Goal: Use online tool/utility: Use online tool/utility

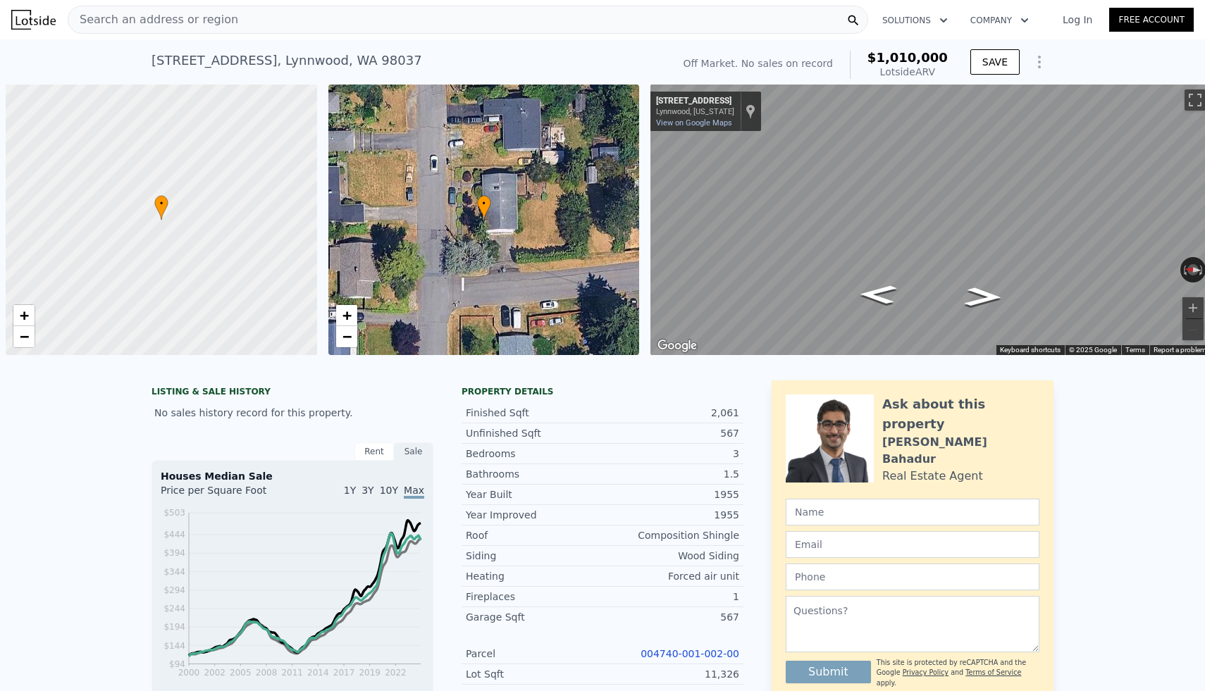
select select "30"
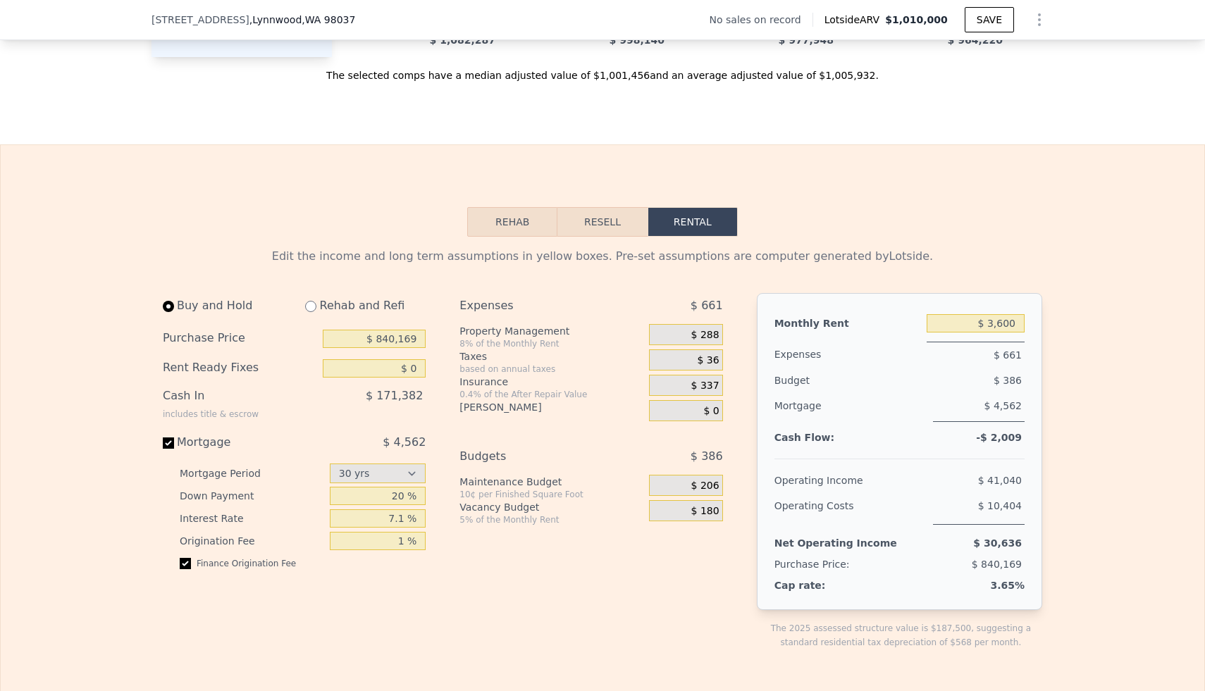
scroll to position [1992, 0]
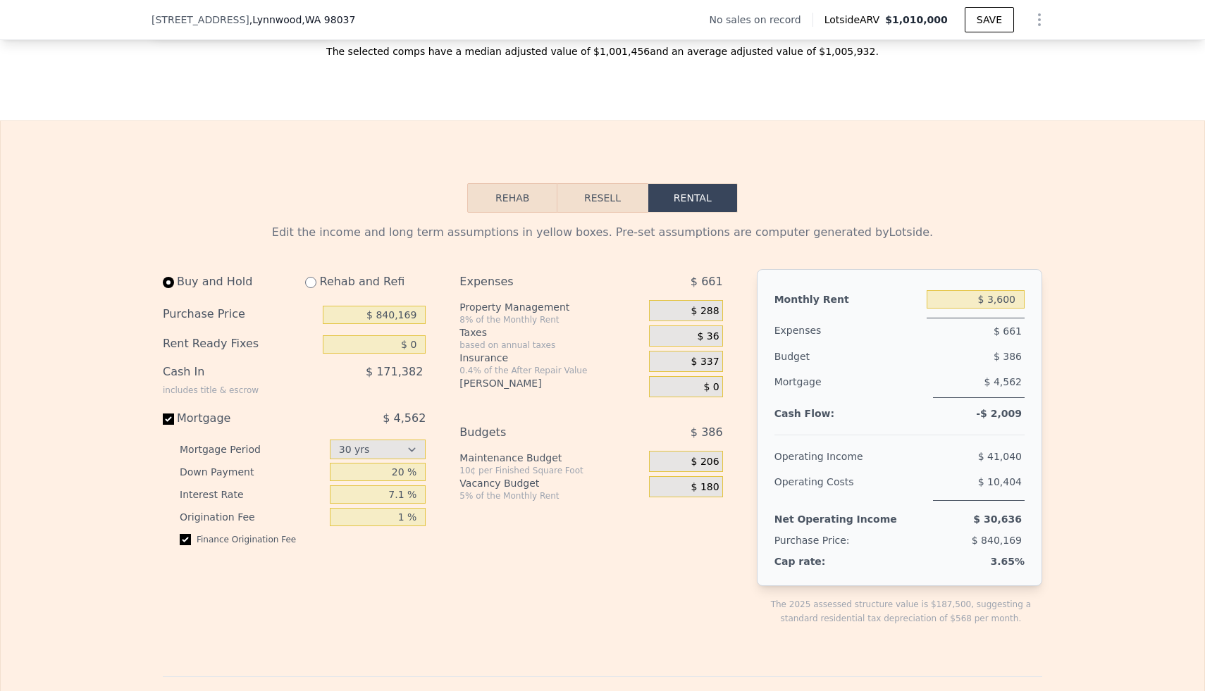
click at [512, 186] on button "Rehab" at bounding box center [512, 198] width 90 height 30
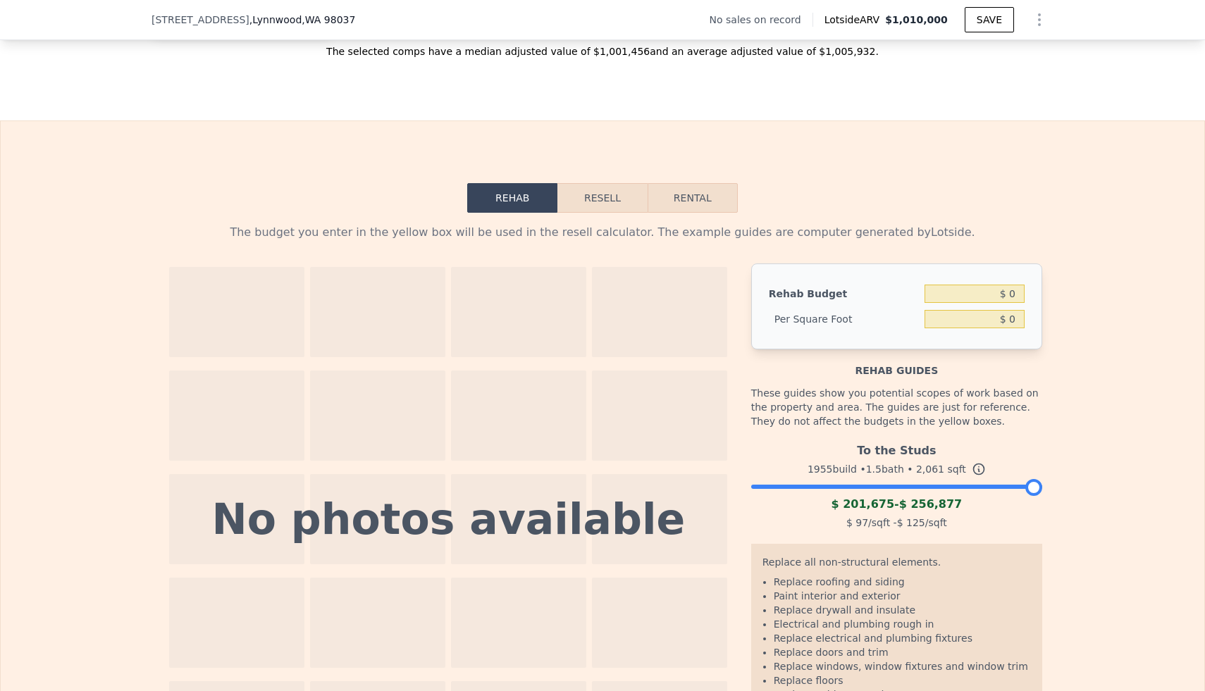
click at [625, 213] on div "The budget you enter in the yellow box will be used in the resell calculator. T…" at bounding box center [603, 494] width 902 height 562
click at [617, 183] on button "Resell" at bounding box center [603, 198] width 90 height 30
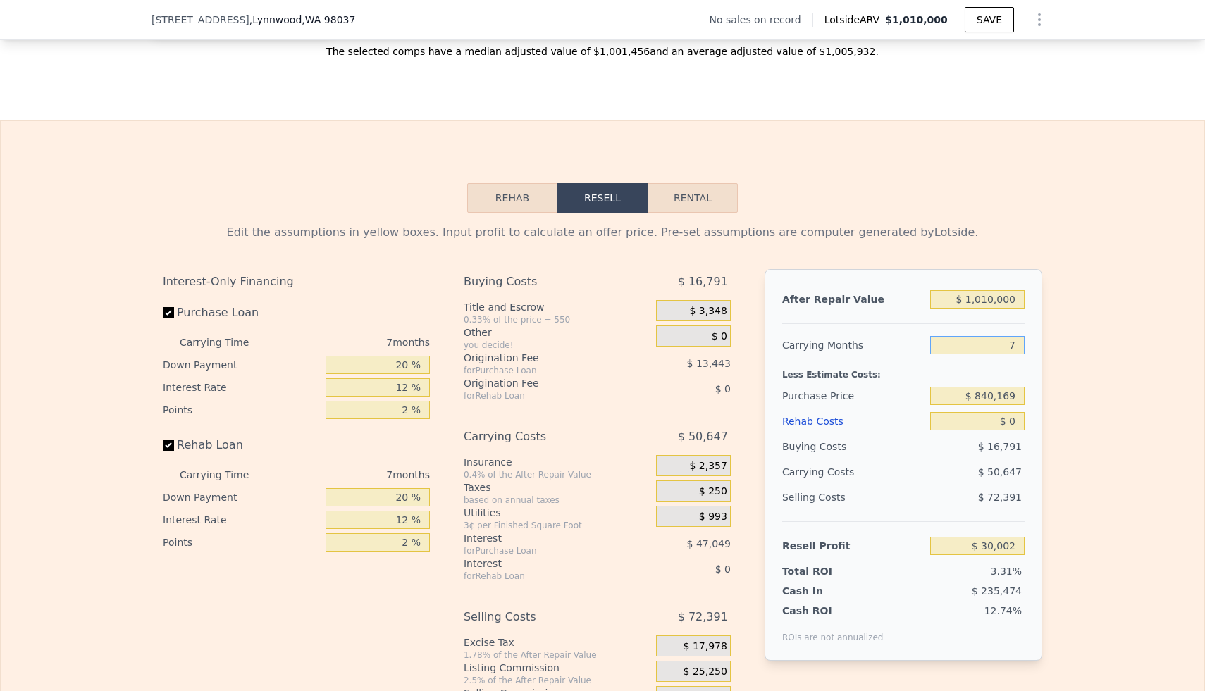
click at [1016, 336] on input "7" at bounding box center [977, 345] width 94 height 18
click at [1023, 387] on input "$ 840,169" at bounding box center [977, 396] width 94 height 18
type input "$ 8"
type input "$ 450,000"
click at [1020, 412] on input "$ 0" at bounding box center [977, 421] width 94 height 18
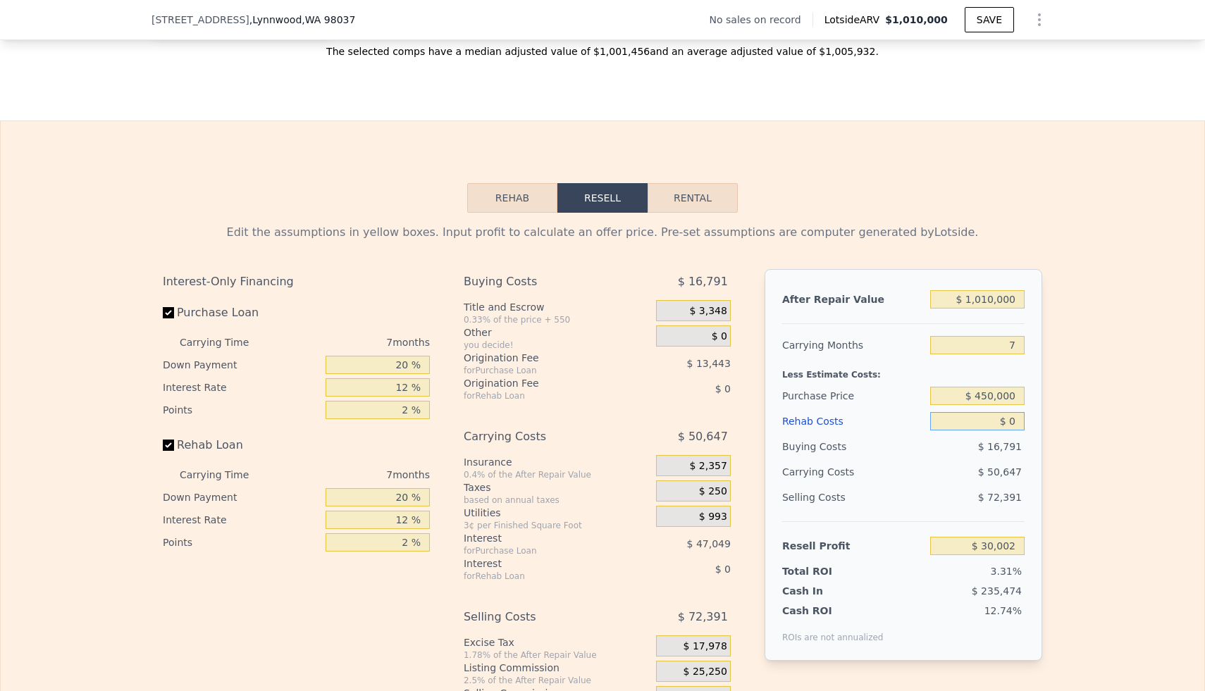
type input "$ 449,560"
click at [1016, 387] on input "$ 450,000" at bounding box center [977, 396] width 94 height 18
click at [1021, 412] on input "$ 0" at bounding box center [977, 421] width 94 height 18
type input "$ 2"
type input "$ 449,558"
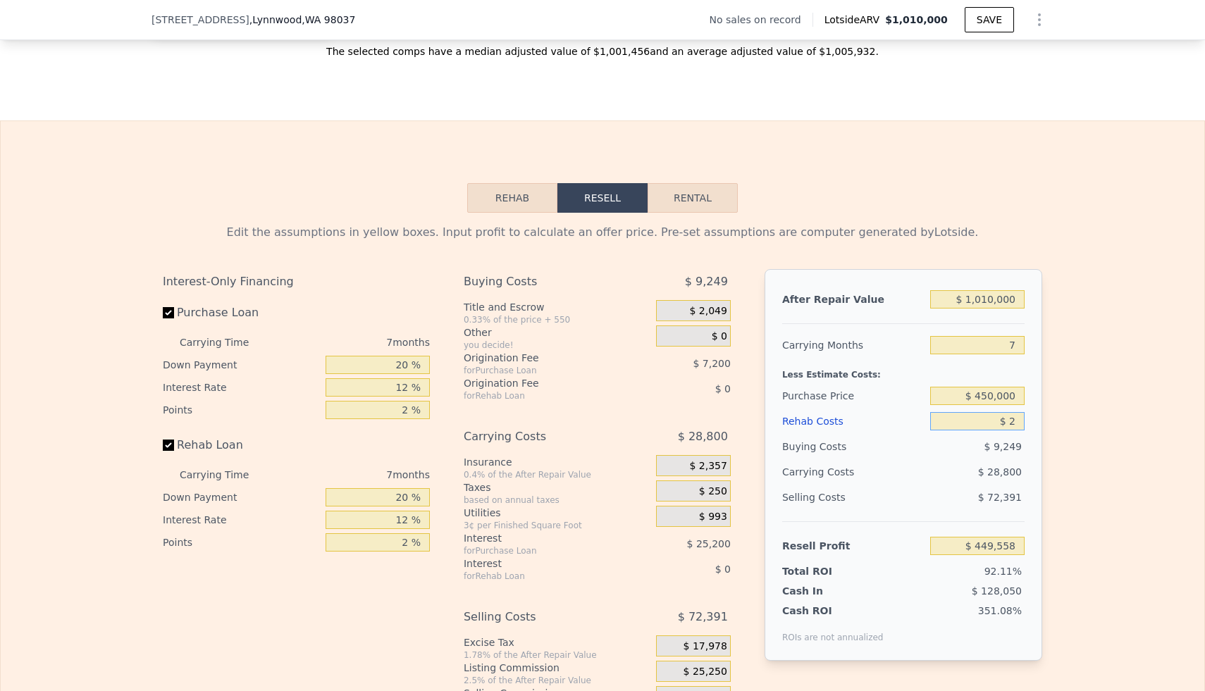
type input "$ 25"
type input "$ 449,535"
type input "$ 250"
type input "$ 449,292"
type input "$ 2,500"
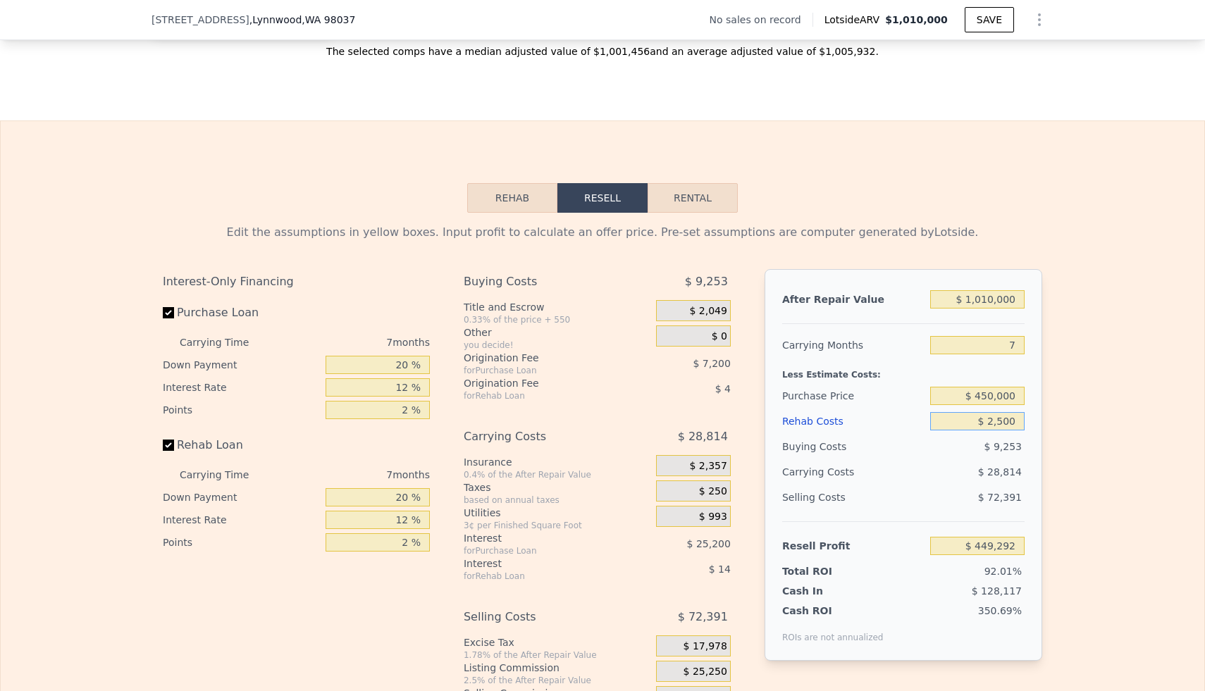
type input "$ 446,880"
type input "$ 25,000"
type input "$ 422,760"
type input "$ 250,000"
type input "$ 181,560"
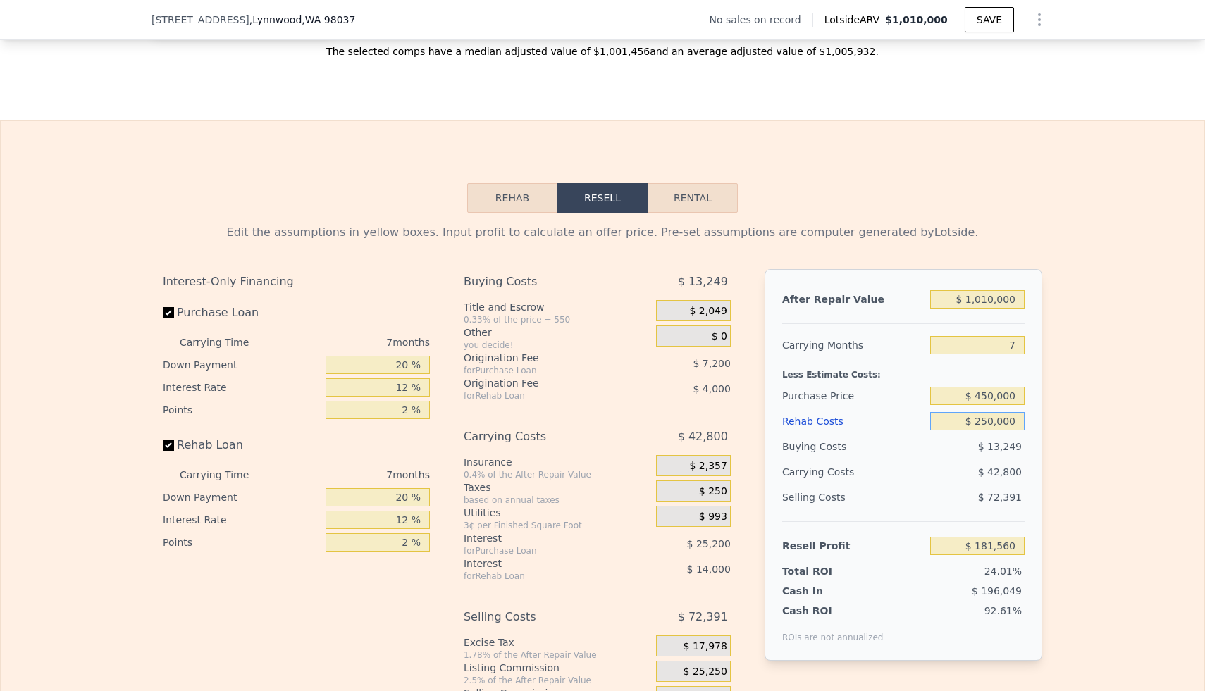
type input "$ 250,000"
click at [928, 464] on div "$ 42,800" at bounding box center [950, 472] width 149 height 25
